Goal: Check status: Check status

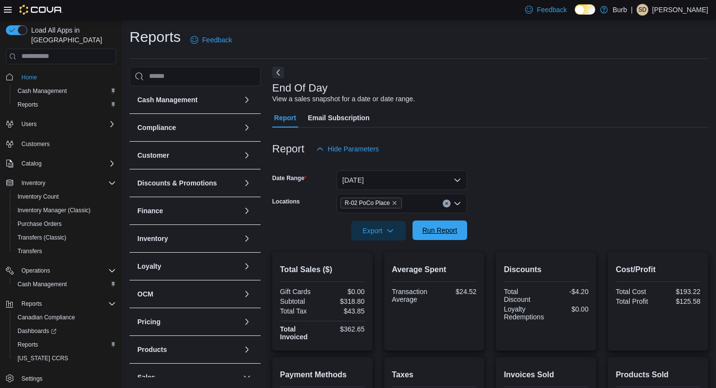
scroll to position [151, 0]
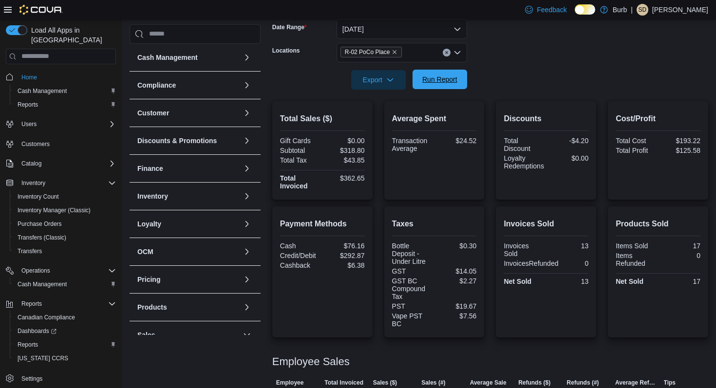
click at [422, 77] on span "Run Report" at bounding box center [439, 80] width 35 height 10
click at [437, 86] on span "Run Report" at bounding box center [439, 79] width 43 height 19
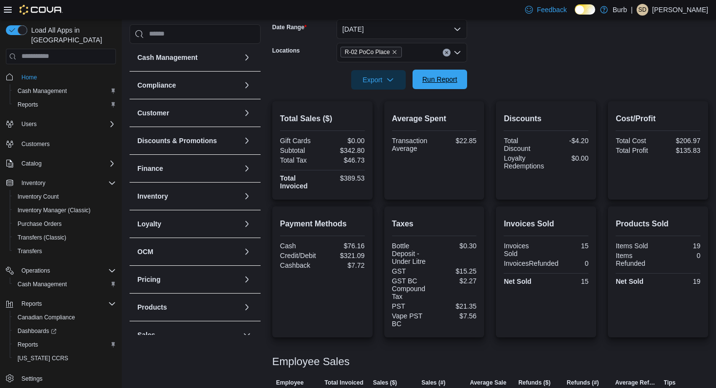
click at [437, 86] on span "Run Report" at bounding box center [439, 79] width 43 height 19
click at [445, 51] on icon "Clear input" at bounding box center [447, 53] width 4 height 4
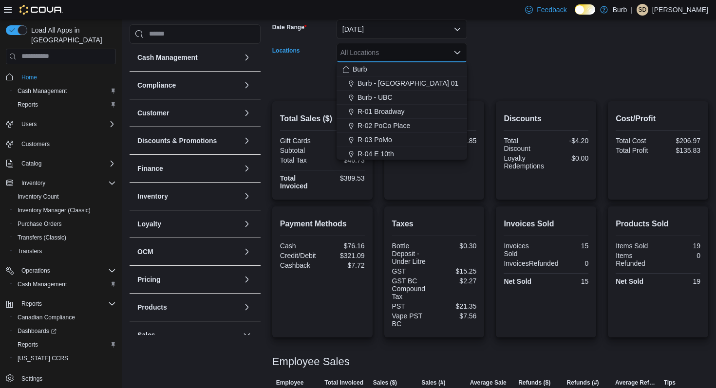
click at [515, 47] on form "Date Range [DATE] Locations All Locations Combo box. Selected. Combo box input.…" at bounding box center [490, 49] width 436 height 82
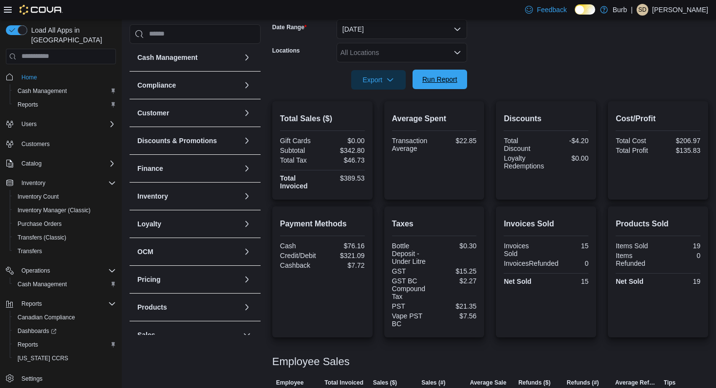
click at [444, 80] on span "Run Report" at bounding box center [439, 80] width 35 height 10
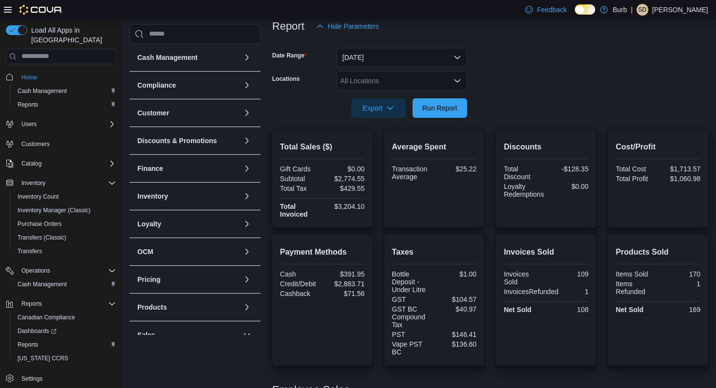
scroll to position [93, 0]
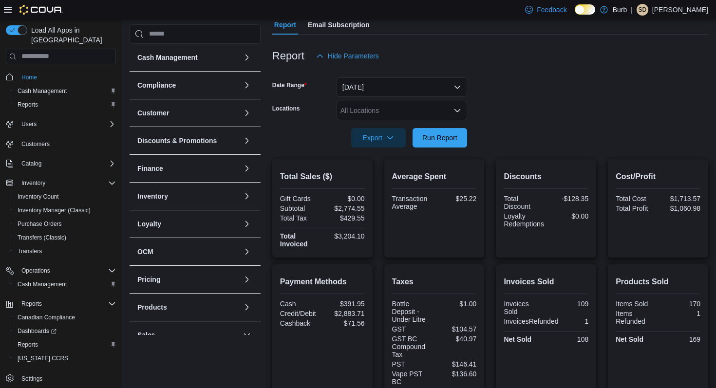
click at [362, 108] on div "All Locations" at bounding box center [402, 110] width 131 height 19
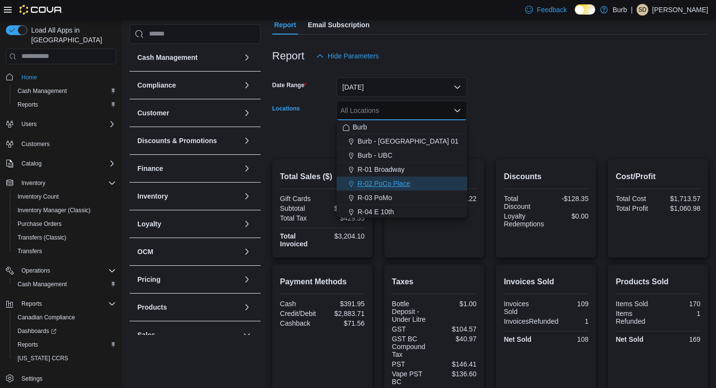
click at [355, 182] on span "Choose from the following options" at bounding box center [352, 184] width 10 height 10
click at [501, 118] on form "Date Range [DATE] Locations R-02 [GEOGRAPHIC_DATA] Combo box. Selected. R-02 [G…" at bounding box center [490, 107] width 436 height 82
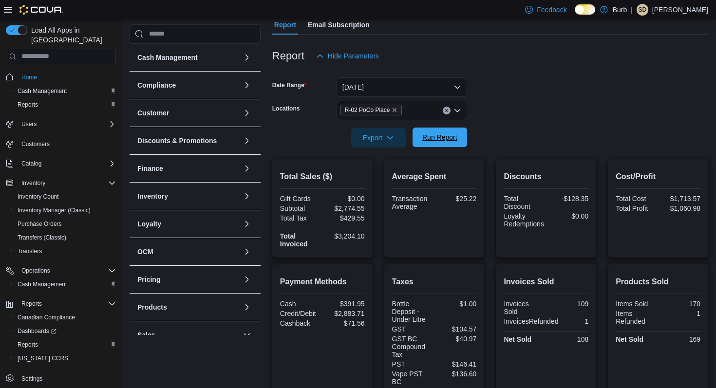
click at [455, 134] on span "Run Report" at bounding box center [439, 137] width 35 height 10
click at [431, 140] on span "Run Report" at bounding box center [439, 137] width 35 height 10
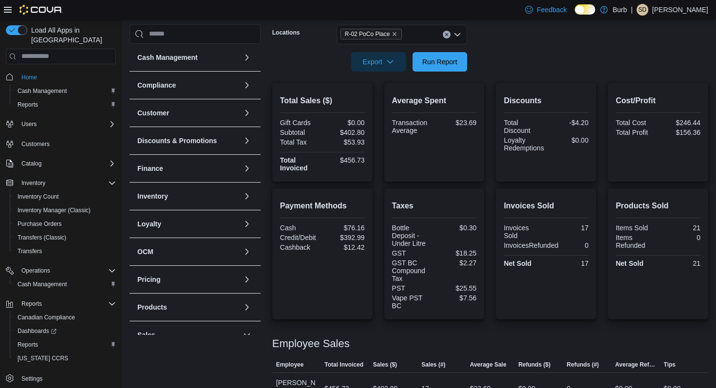
scroll to position [169, 0]
click at [456, 61] on span "Run Report" at bounding box center [439, 62] width 35 height 10
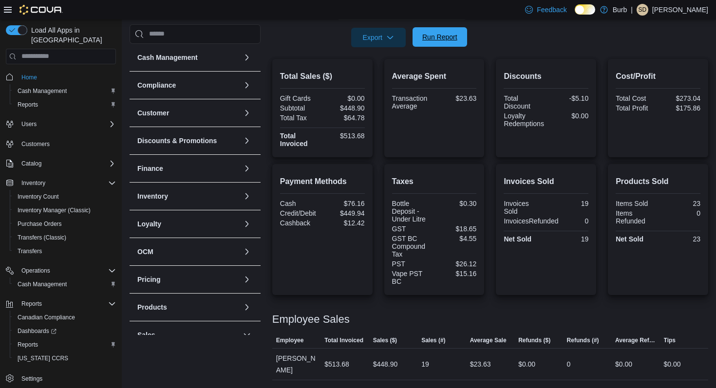
click at [429, 36] on span "Run Report" at bounding box center [439, 37] width 35 height 10
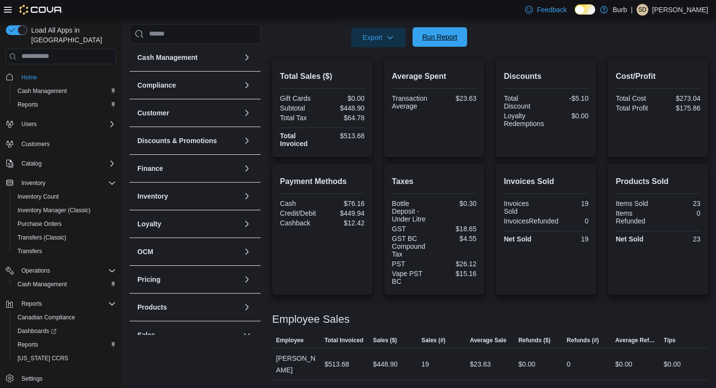
click at [429, 36] on span "Run Report" at bounding box center [439, 37] width 35 height 10
click at [454, 40] on span "Run Report" at bounding box center [439, 37] width 35 height 10
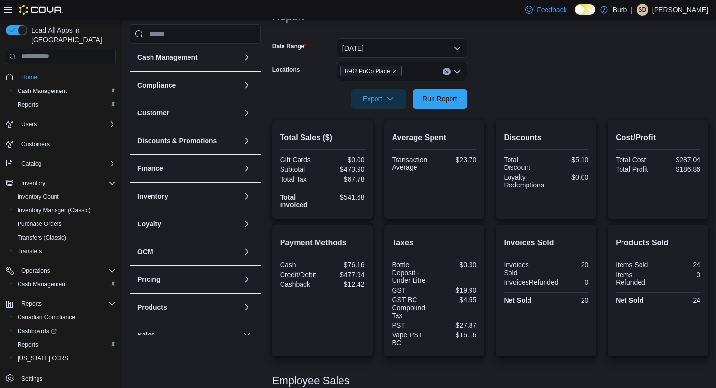
scroll to position [126, 0]
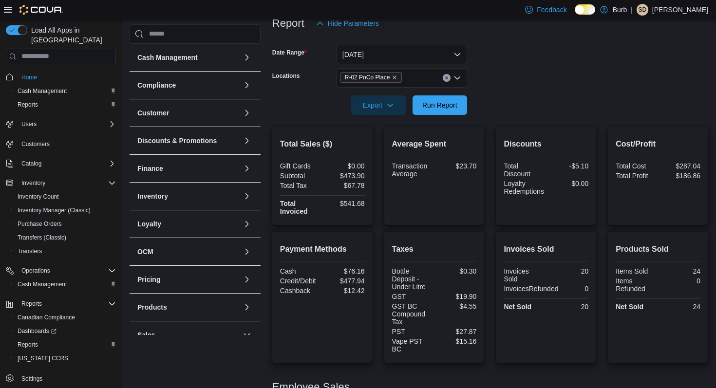
click at [449, 76] on button "Clear input" at bounding box center [447, 78] width 8 height 8
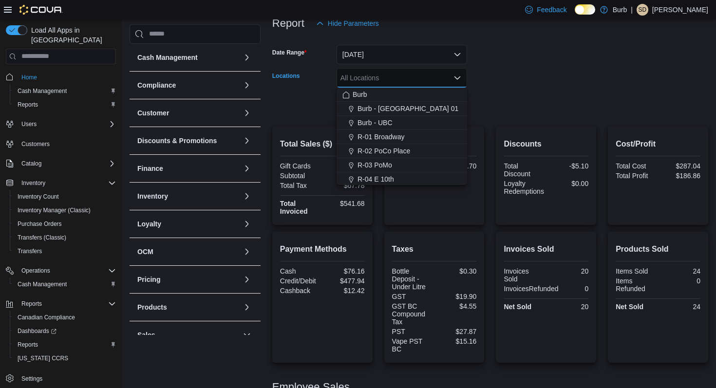
click at [483, 67] on form "Date Range [DATE] Locations All Locations Combo box. Selected. Combo box input.…" at bounding box center [490, 74] width 436 height 82
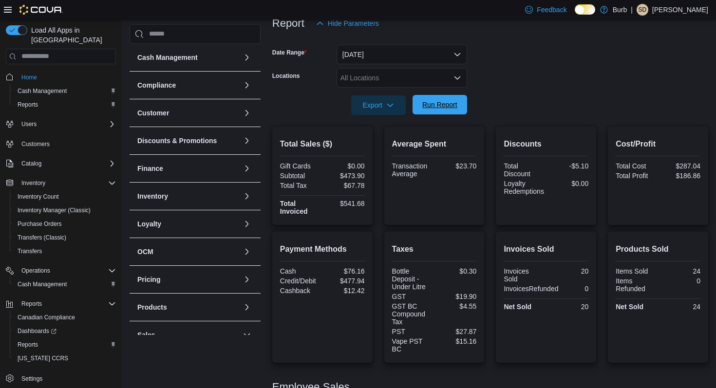
click at [444, 103] on span "Run Report" at bounding box center [439, 105] width 35 height 10
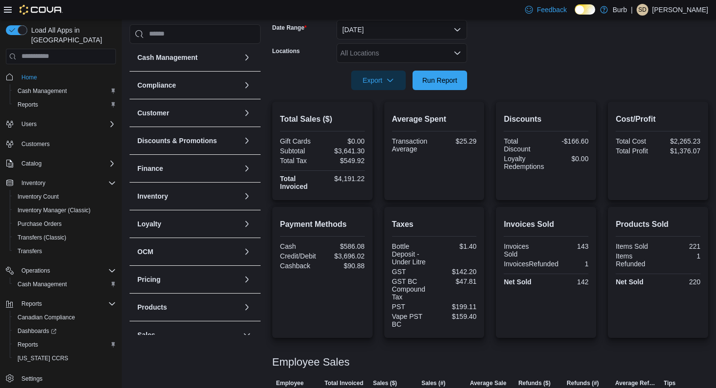
scroll to position [143, 0]
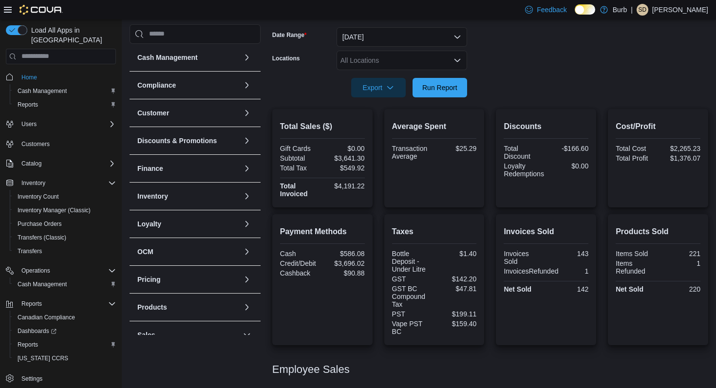
click at [461, 62] on icon "Open list of options" at bounding box center [457, 60] width 8 height 8
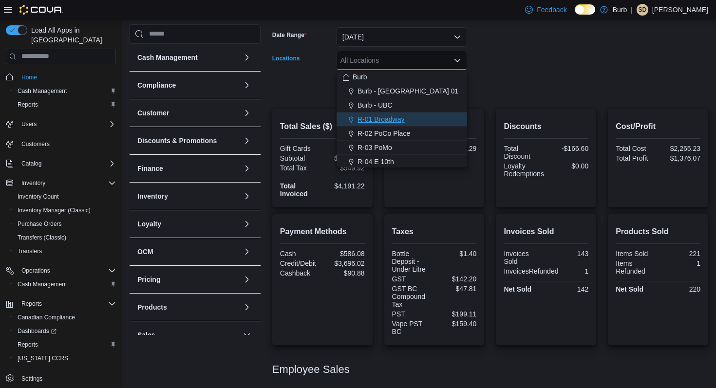
click at [431, 119] on div "R-01 Broadway" at bounding box center [401, 119] width 119 height 10
click at [494, 90] on form "Date Range [DATE] Locations R-01 Broadway Combo box. Selected. R-01 Broadway. P…" at bounding box center [490, 57] width 436 height 82
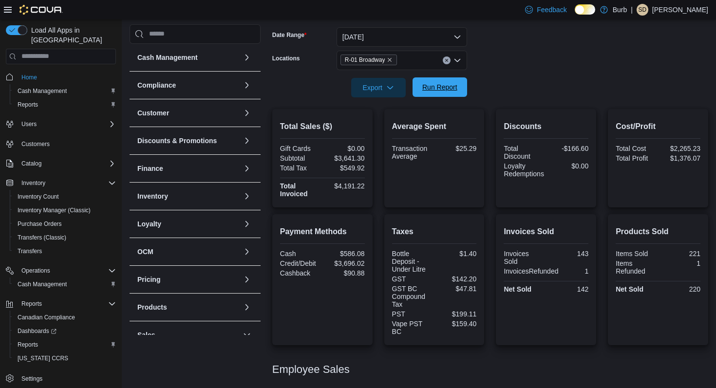
click at [458, 87] on span "Run Report" at bounding box center [439, 86] width 43 height 19
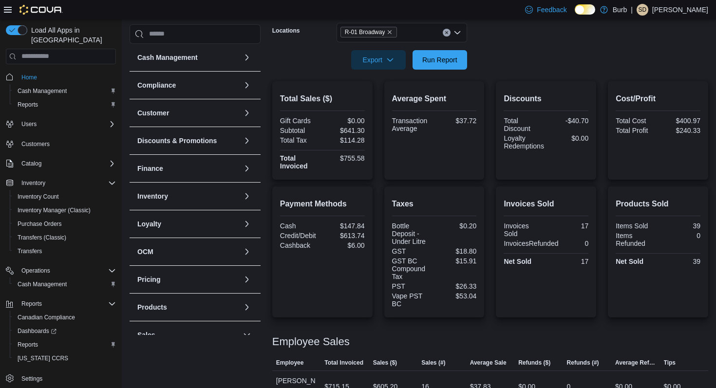
scroll to position [172, 0]
click at [448, 32] on icon "Clear input" at bounding box center [447, 32] width 4 height 4
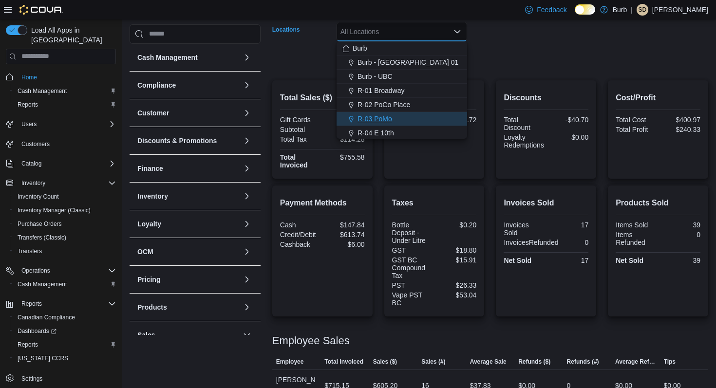
click at [414, 118] on div "R-03 PoMo" at bounding box center [401, 119] width 119 height 10
click at [492, 80] on div "Total Sales ($) Gift Cards $0.00 Subtotal $641.30 Total Tax $114.28 Total Invoi…" at bounding box center [490, 129] width 436 height 98
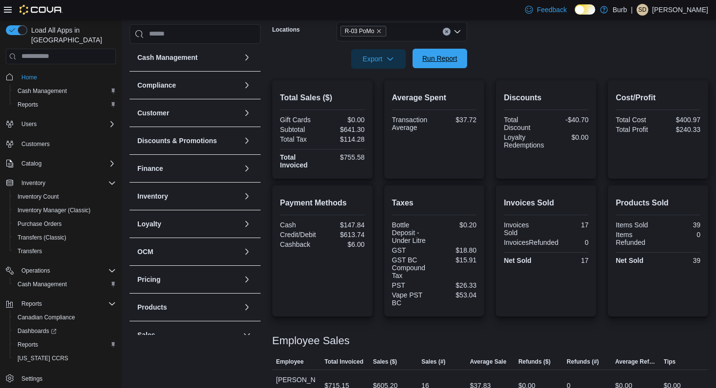
click at [450, 61] on span "Run Report" at bounding box center [439, 59] width 35 height 10
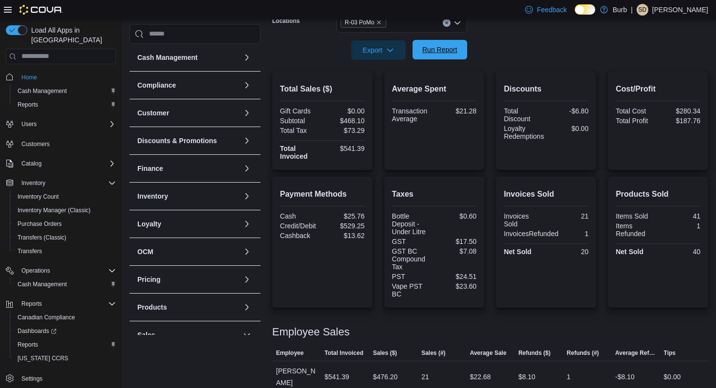
scroll to position [171, 0]
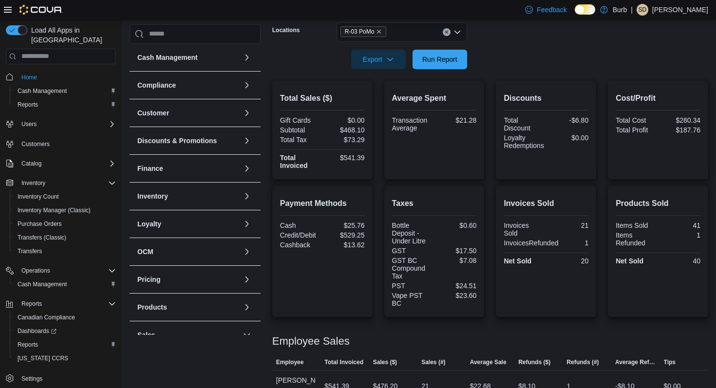
click at [446, 31] on icon "Clear input" at bounding box center [447, 32] width 4 height 4
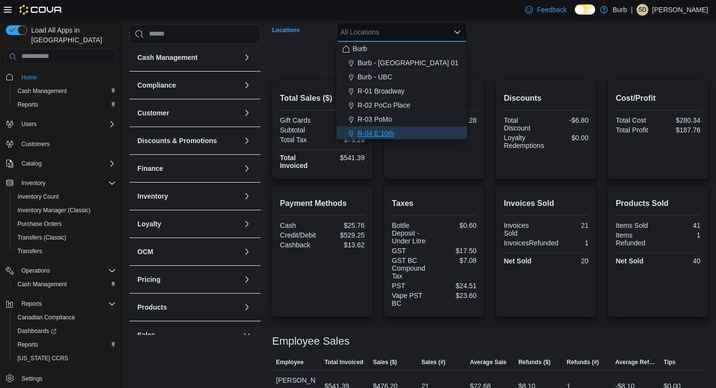
click at [420, 129] on div "R-04 E 10th" at bounding box center [401, 134] width 119 height 10
click at [506, 65] on form "Date Range [DATE] Locations R-04 E 10th Combo box. Selected. R-04 E 10th. Press…" at bounding box center [490, 28] width 436 height 82
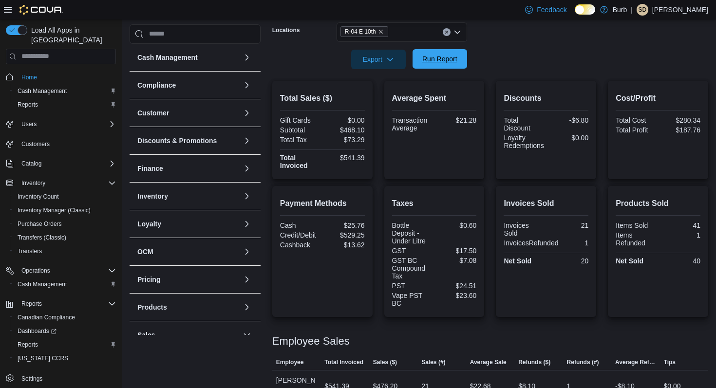
click at [455, 62] on span "Run Report" at bounding box center [439, 59] width 35 height 10
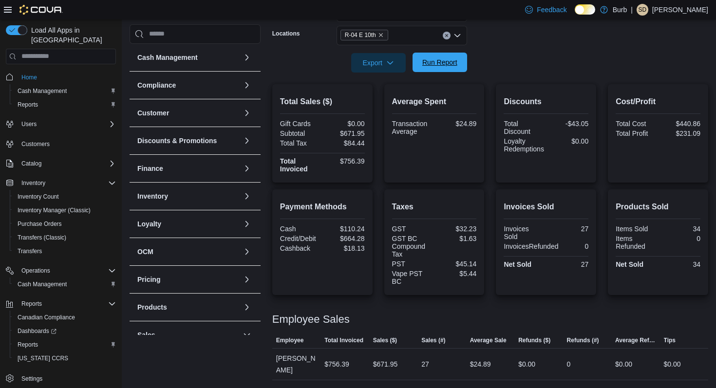
scroll to position [168, 0]
click at [447, 36] on icon "Clear input" at bounding box center [446, 35] width 2 height 2
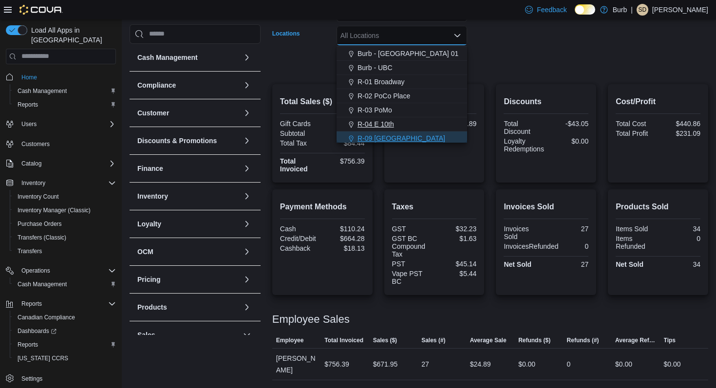
click at [424, 131] on button "R-09 [GEOGRAPHIC_DATA]" at bounding box center [402, 138] width 131 height 14
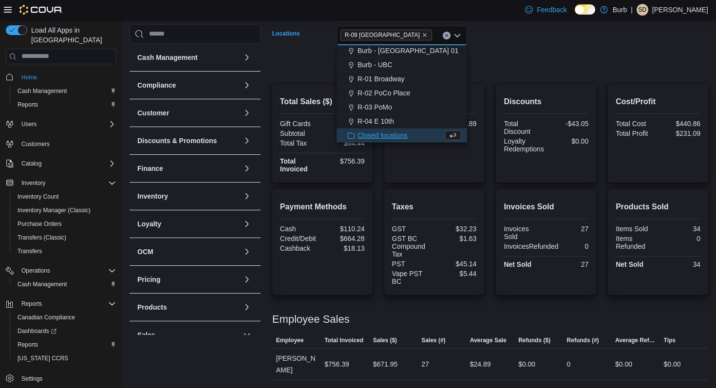
click at [533, 49] on div at bounding box center [490, 49] width 436 height 8
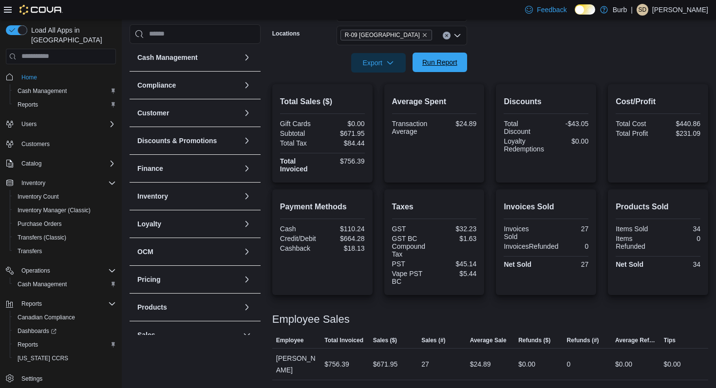
click at [457, 58] on span "Run Report" at bounding box center [439, 62] width 35 height 10
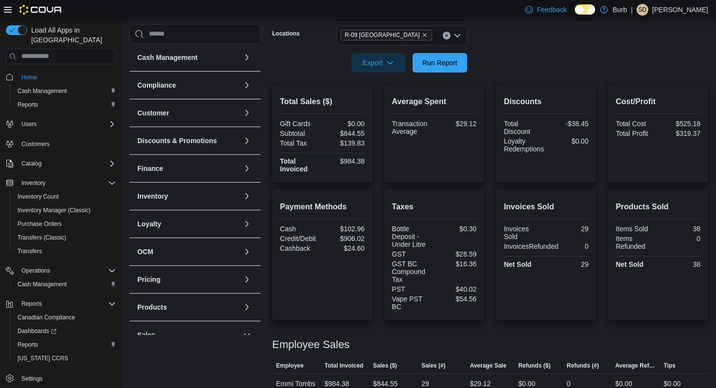
click at [448, 35] on icon "Clear input" at bounding box center [447, 36] width 4 height 4
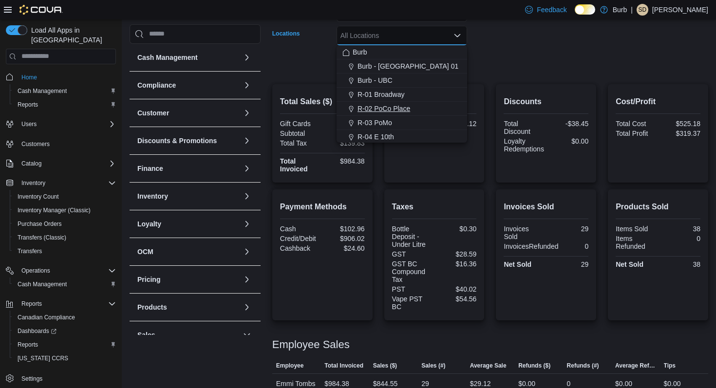
click at [428, 105] on div "R-02 PoCo Place" at bounding box center [401, 109] width 119 height 10
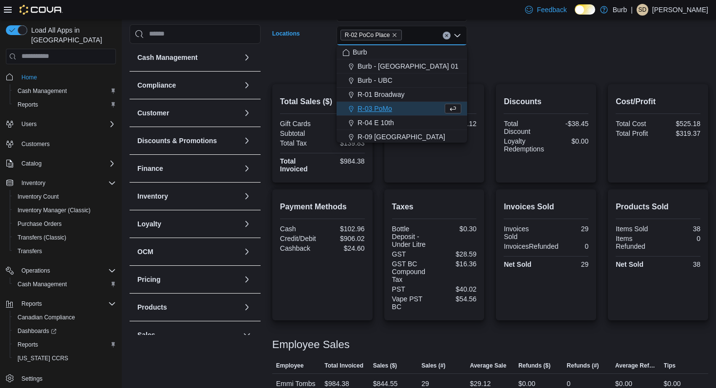
click at [502, 64] on form "Date Range [DATE] Locations R-02 [GEOGRAPHIC_DATA] Combo box. Selected. R-02 [G…" at bounding box center [490, 32] width 436 height 82
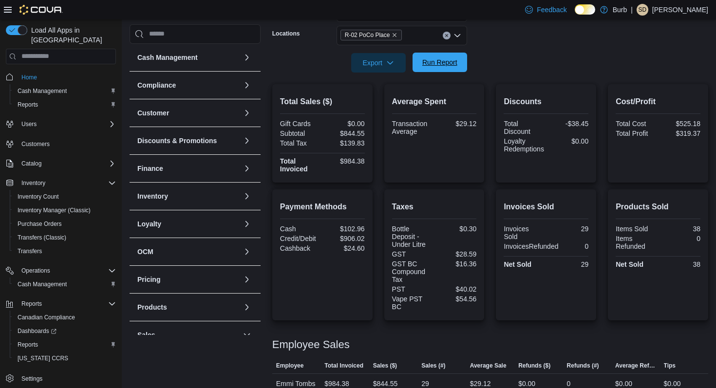
click at [449, 66] on span "Run Report" at bounding box center [439, 62] width 35 height 10
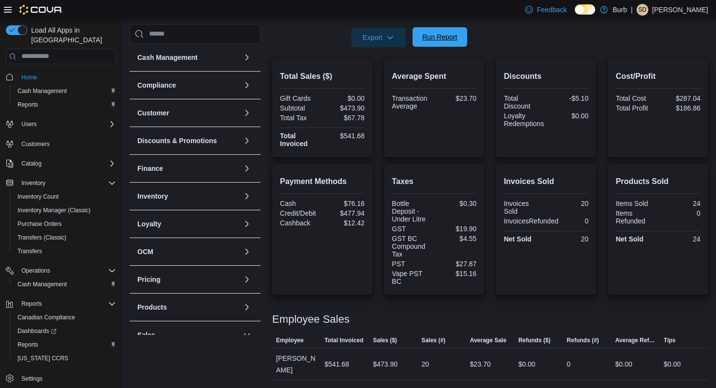
click at [450, 38] on span "Run Report" at bounding box center [439, 37] width 35 height 10
